Goal: Information Seeking & Learning: Learn about a topic

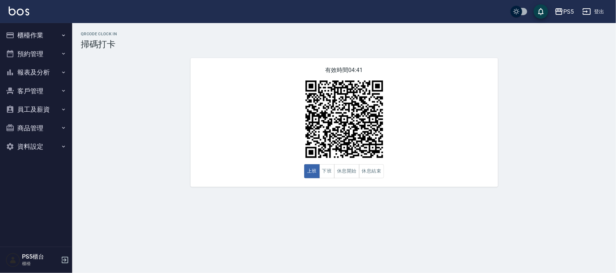
click at [47, 71] on button "報表及分析" at bounding box center [36, 72] width 66 height 19
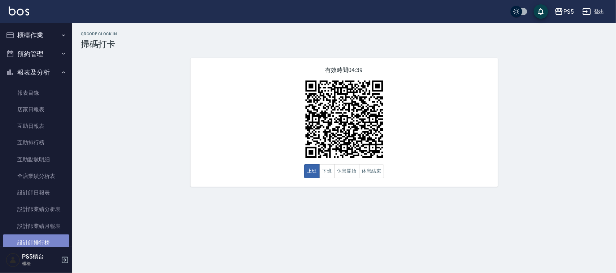
click at [45, 237] on link "設計師排行榜" at bounding box center [36, 243] width 66 height 17
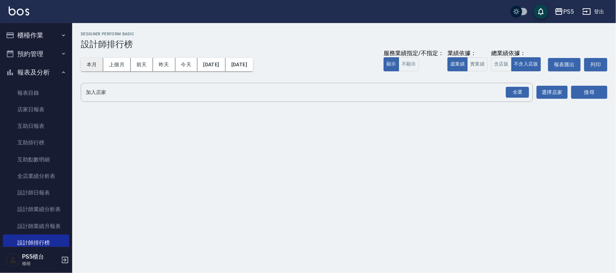
click at [91, 62] on button "本月" at bounding box center [92, 64] width 22 height 13
click at [473, 64] on button "實業績" at bounding box center [477, 64] width 20 height 14
click at [510, 87] on div "全選" at bounding box center [517, 92] width 23 height 11
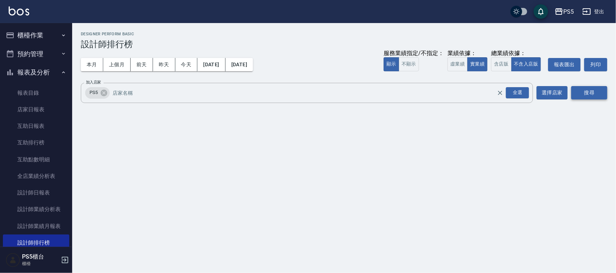
click at [587, 93] on button "搜尋" at bounding box center [589, 92] width 36 height 13
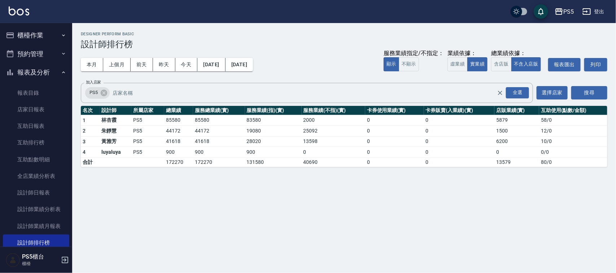
click at [28, 27] on button "櫃檯作業" at bounding box center [36, 35] width 66 height 19
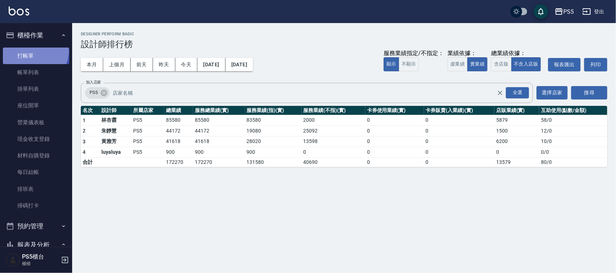
click at [33, 50] on link "打帳單" at bounding box center [36, 56] width 66 height 17
